Goal: Transaction & Acquisition: Purchase product/service

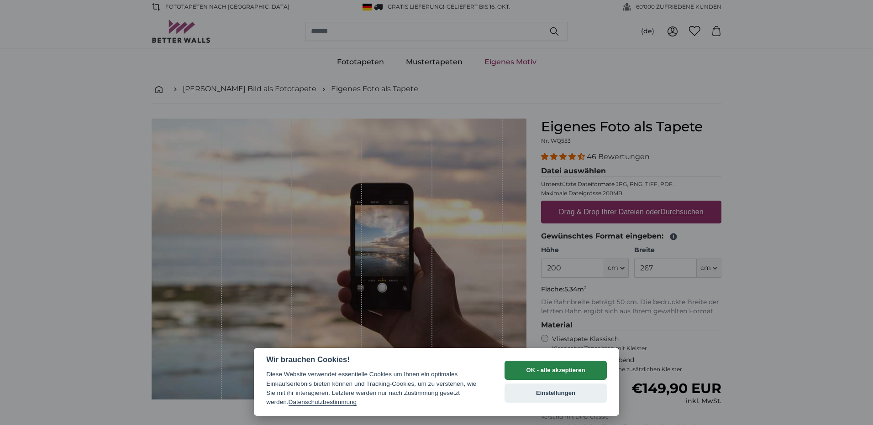
click at [565, 373] on button "OK - alle akzeptieren" at bounding box center [555, 370] width 102 height 19
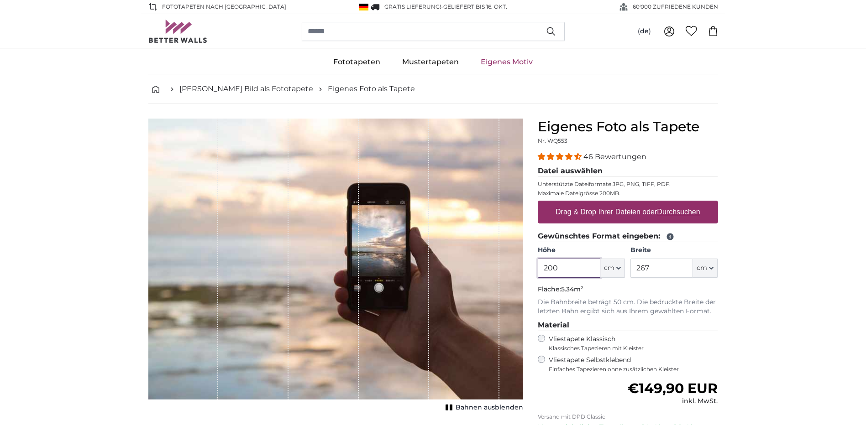
drag, startPoint x: 593, startPoint y: 266, endPoint x: 504, endPoint y: 265, distance: 89.0
click at [504, 265] on product-detail "Abbrechen Bild zuschneiden Bahnen ausblenden Eigenes Foto als Tapete Nr. WQ553 …" at bounding box center [433, 317] width 584 height 426
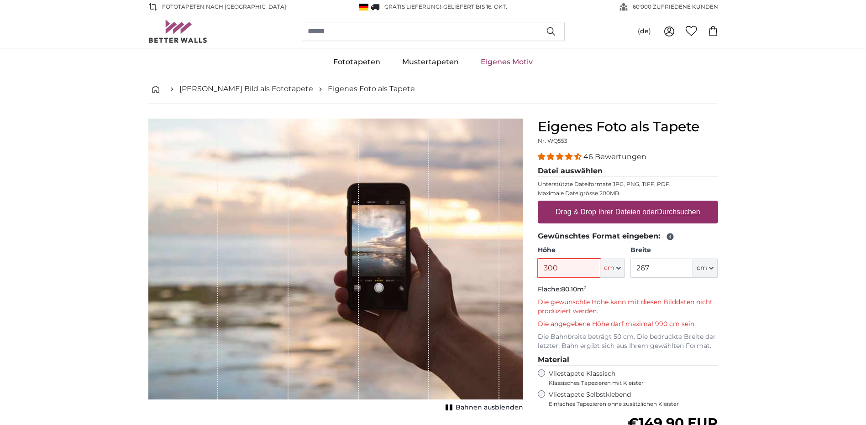
type input "300"
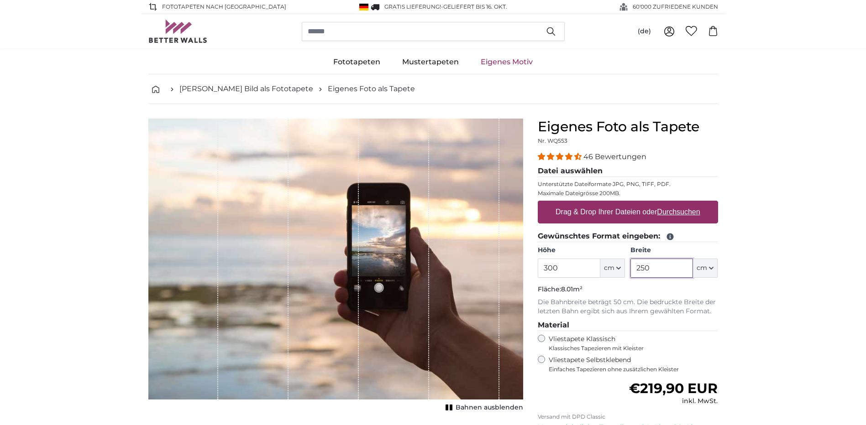
type input "250"
click at [463, 408] on span "Bahnen ausblenden" at bounding box center [490, 408] width 68 height 9
click at [463, 408] on span "Bahnen einblenden" at bounding box center [489, 408] width 67 height 9
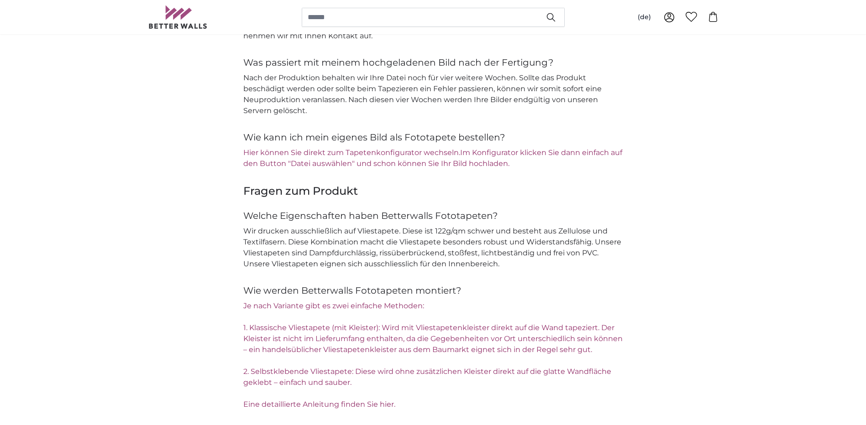
scroll to position [1141, 0]
